Goal: Information Seeking & Learning: Learn about a topic

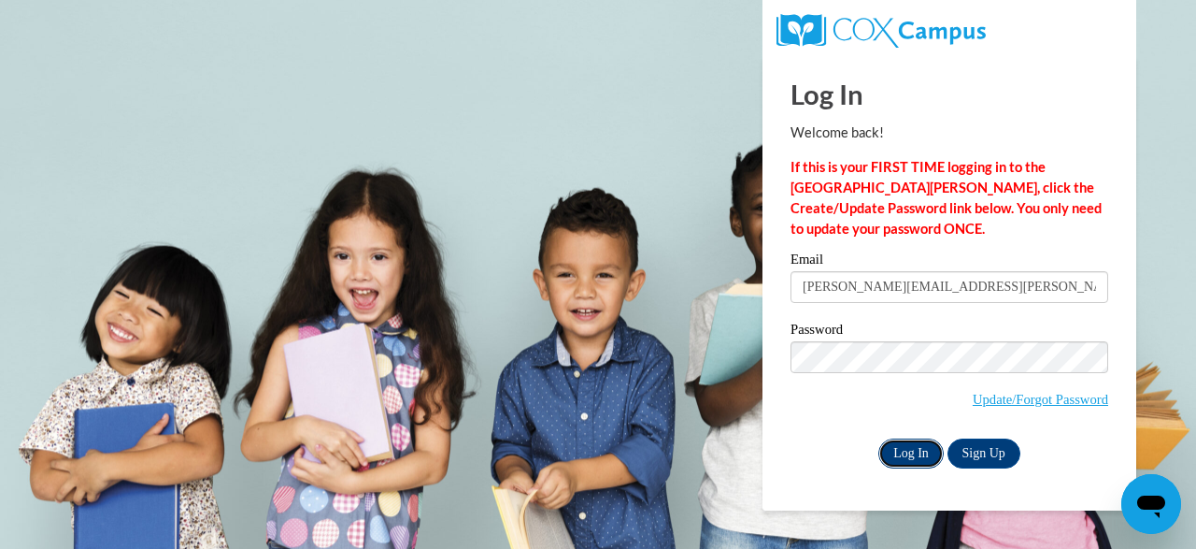
click at [906, 438] on input "Log In" at bounding box center [910, 453] width 65 height 30
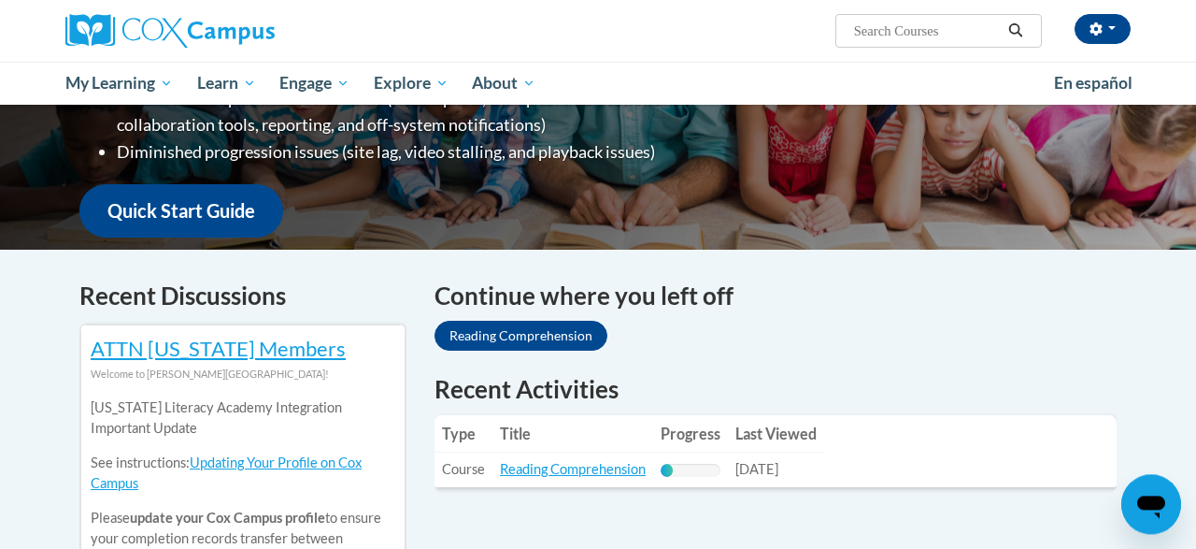
scroll to position [409, 0]
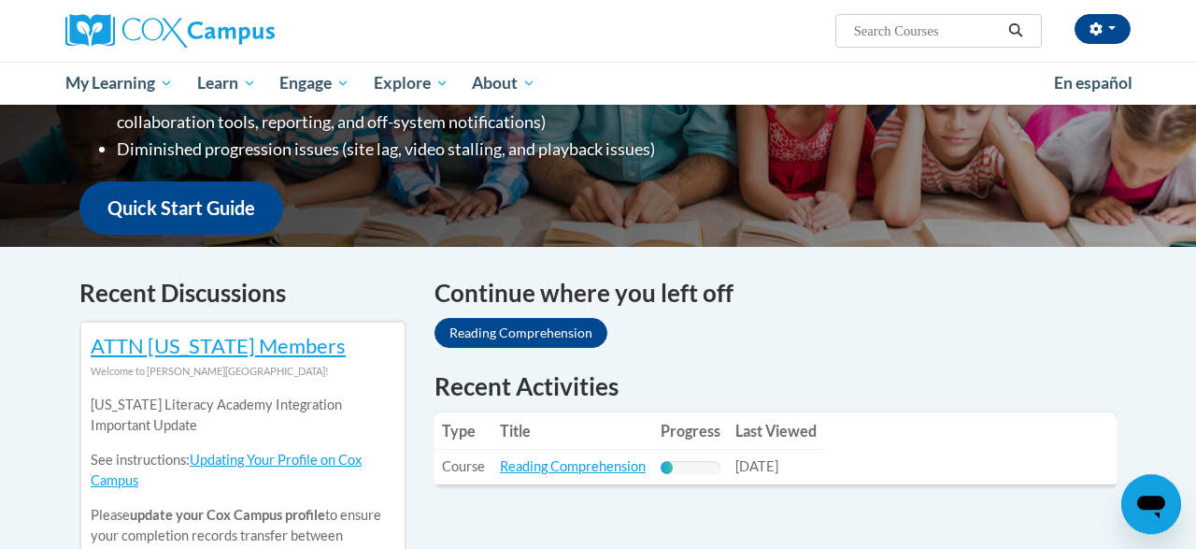
click at [488, 318] on div "Continue where you left off Reading Comprehension" at bounding box center [776, 315] width 682 height 80
click at [493, 331] on link "Reading Comprehension" at bounding box center [521, 333] width 173 height 30
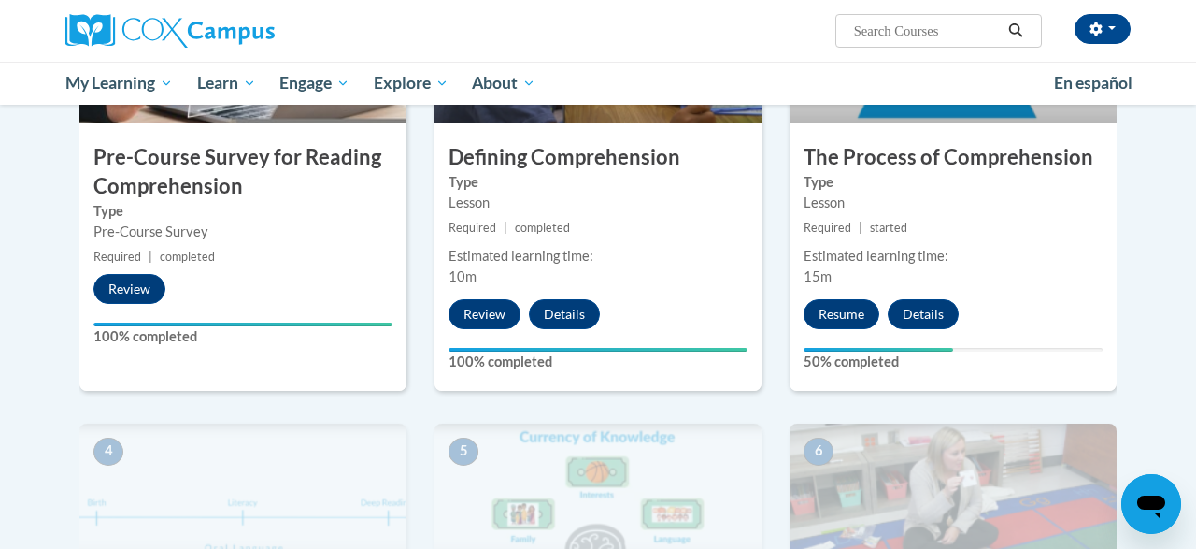
scroll to position [550, 0]
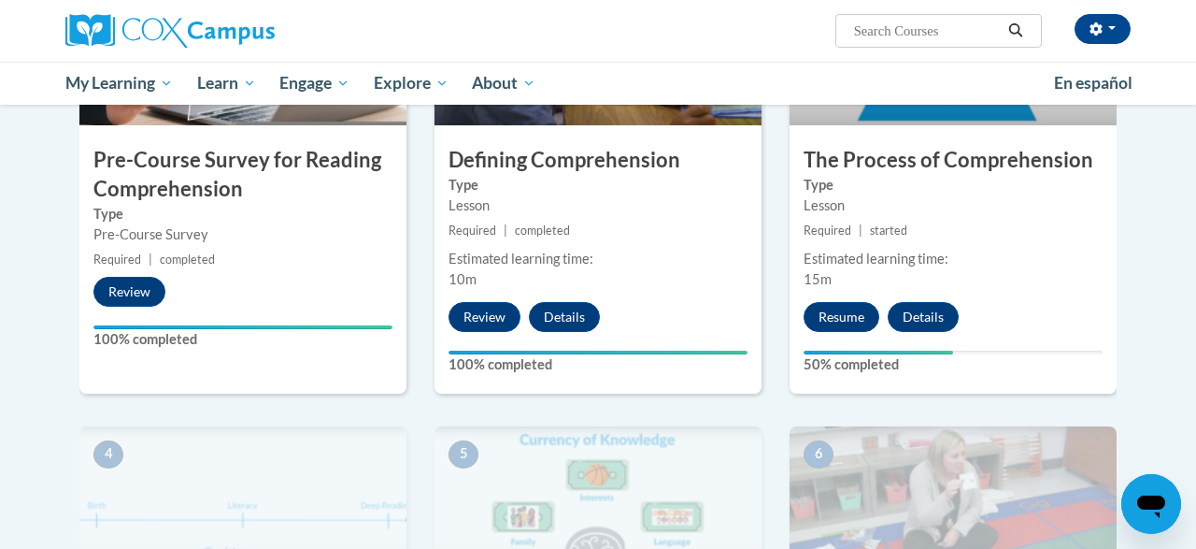
click at [866, 293] on div "3 The Process of Comprehension Type Lesson Required | started Estimated learnin…" at bounding box center [953, 165] width 327 height 454
click at [846, 311] on button "Resume" at bounding box center [842, 317] width 76 height 30
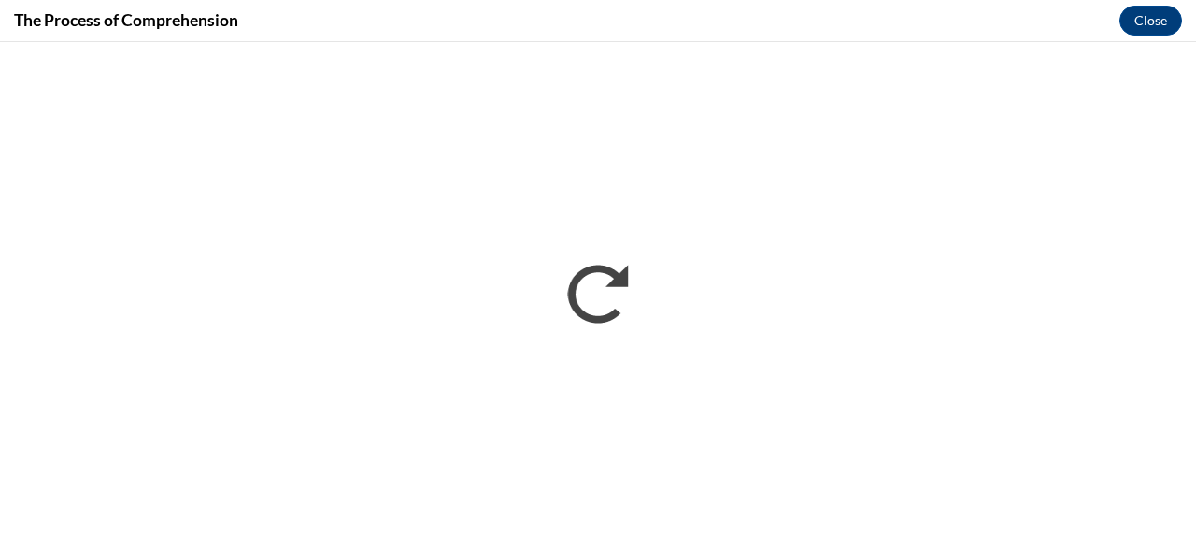
scroll to position [0, 0]
